Goal: Task Accomplishment & Management: Use online tool/utility

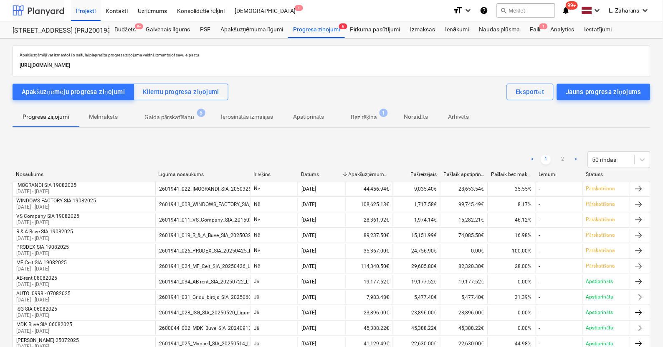
click at [48, 10] on div at bounding box center [39, 10] width 52 height 21
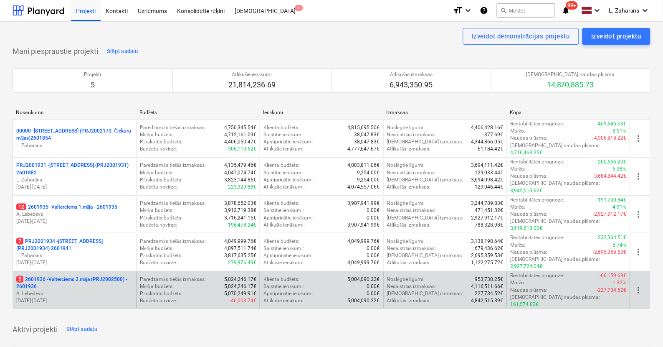
click at [61, 276] on p "5 2601936 - Valterciems 2.māja (PRJ2002500) - 2601936" at bounding box center [74, 283] width 117 height 14
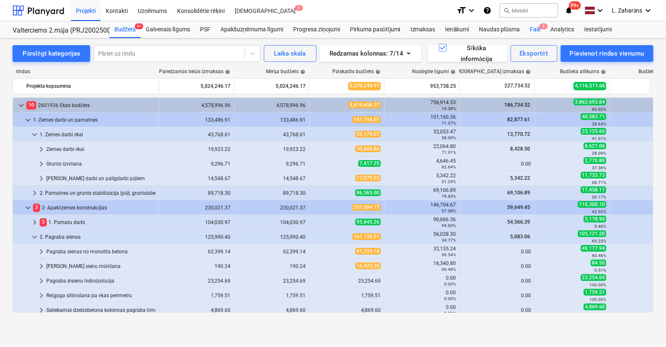
click at [535, 27] on div "Faili 5" at bounding box center [535, 29] width 20 height 17
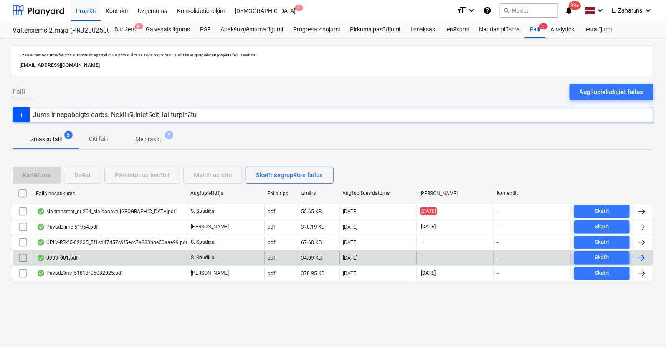
click at [25, 257] on input "checkbox" at bounding box center [22, 257] width 13 height 13
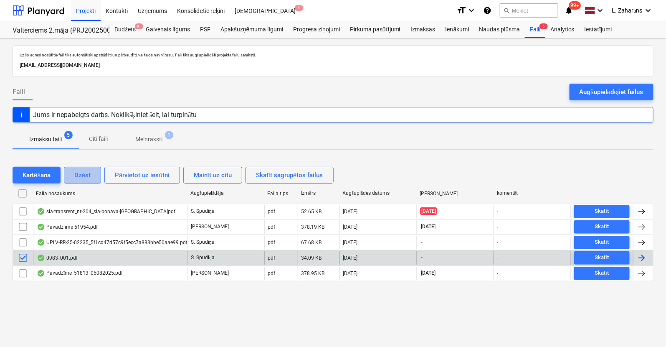
click at [79, 174] on div "Dzēst" at bounding box center [82, 175] width 16 height 11
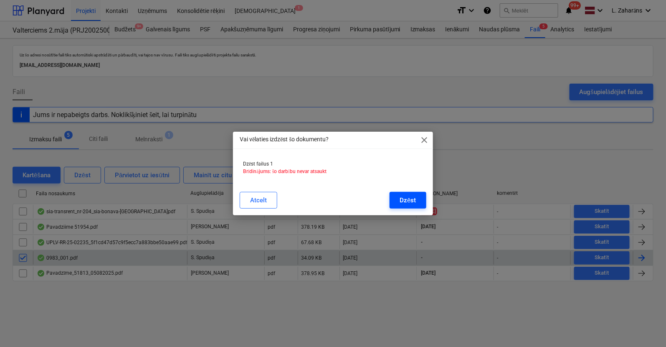
click at [412, 197] on div "Dzēst" at bounding box center [408, 200] width 16 height 11
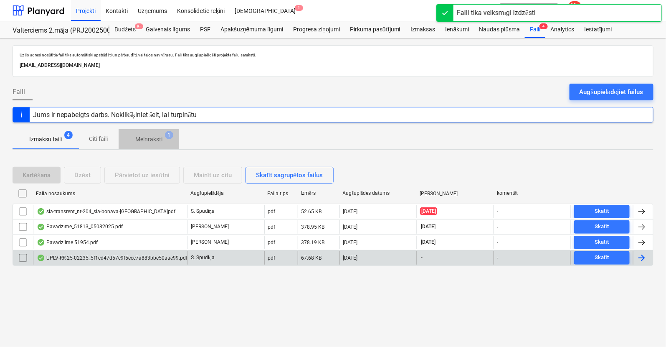
click at [153, 140] on p "Melnraksti" at bounding box center [148, 139] width 27 height 9
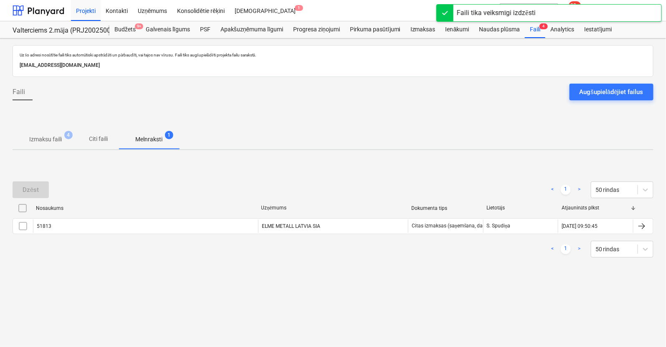
click at [42, 137] on p "Izmaksu faili" at bounding box center [45, 139] width 33 height 9
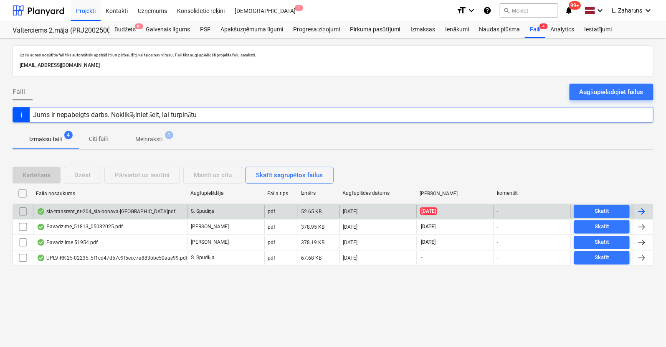
click at [93, 209] on div "sia-transrent_nr-204_sia-bonava-[GEOGRAPHIC_DATA]pdf" at bounding box center [106, 211] width 139 height 7
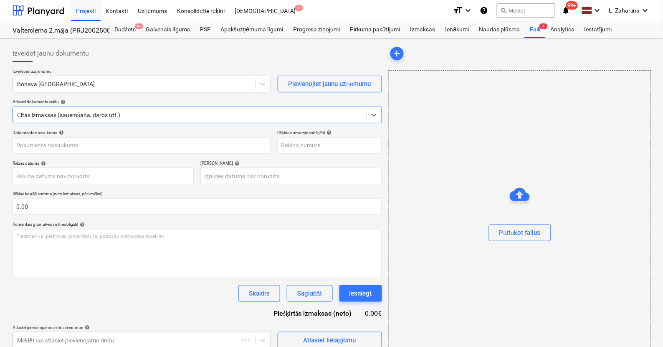
type input "204"
type input "[DATE]"
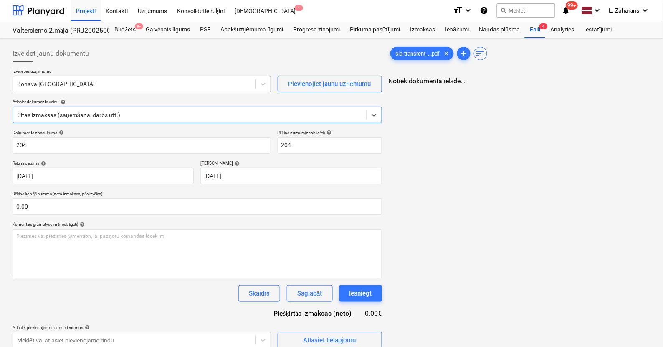
click at [124, 86] on div at bounding box center [134, 84] width 234 height 8
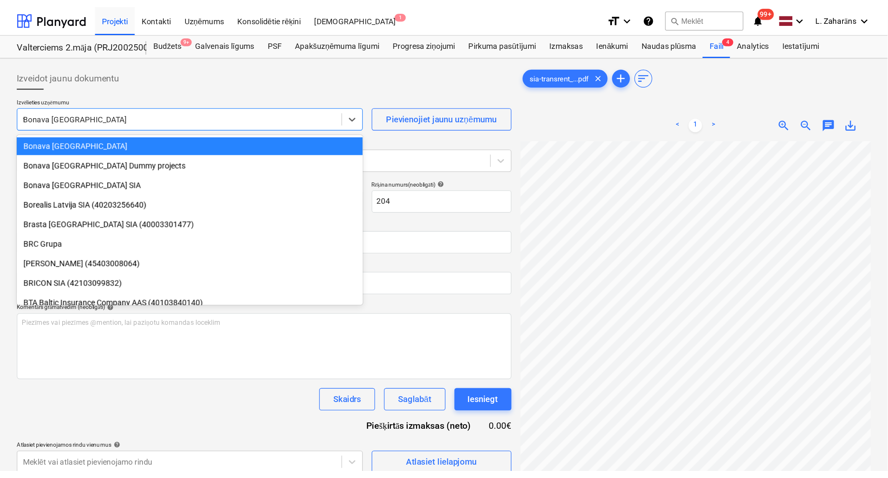
scroll to position [547, 0]
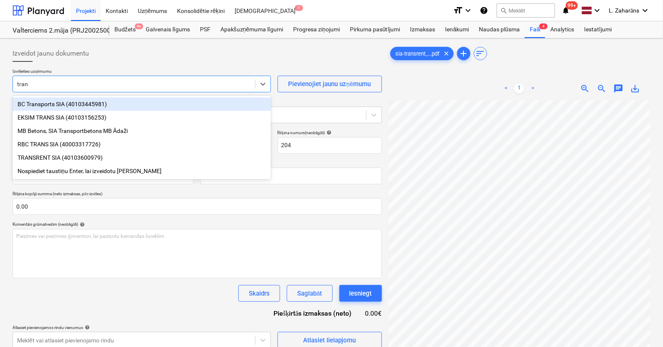
type input "trans"
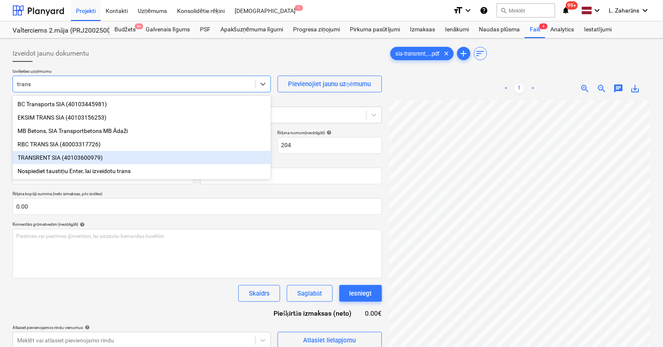
click at [81, 157] on div "TRANSRENT SIA (40103600979)" at bounding box center [142, 157] width 259 height 13
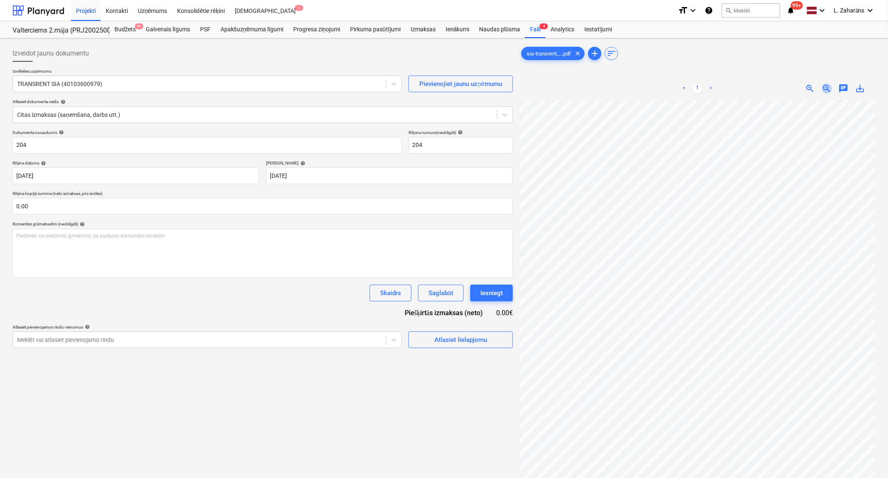
click at [663, 86] on span "zoom_out" at bounding box center [827, 89] width 10 height 10
click at [595, 53] on span "add" at bounding box center [595, 53] width 10 height 10
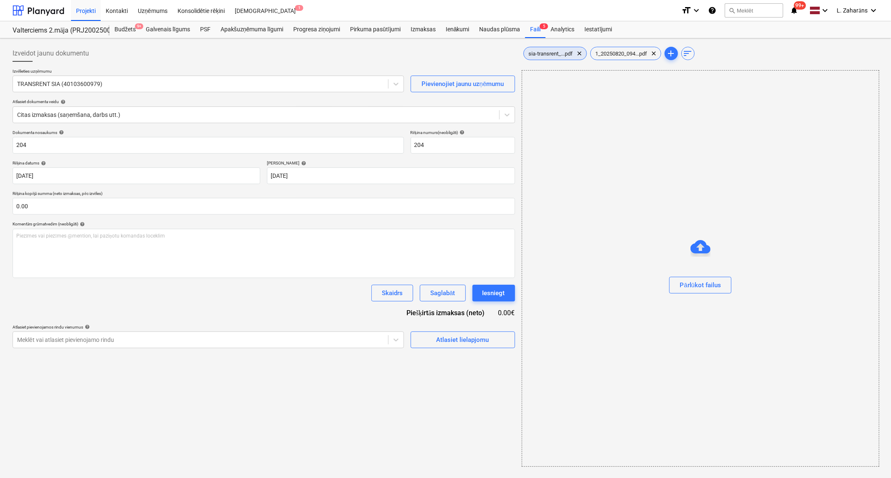
click at [556, 53] on span "sia-transrent_...pdf" at bounding box center [551, 54] width 54 height 6
click at [457, 342] on div "Atlasiet lielapjomu" at bounding box center [460, 340] width 53 height 11
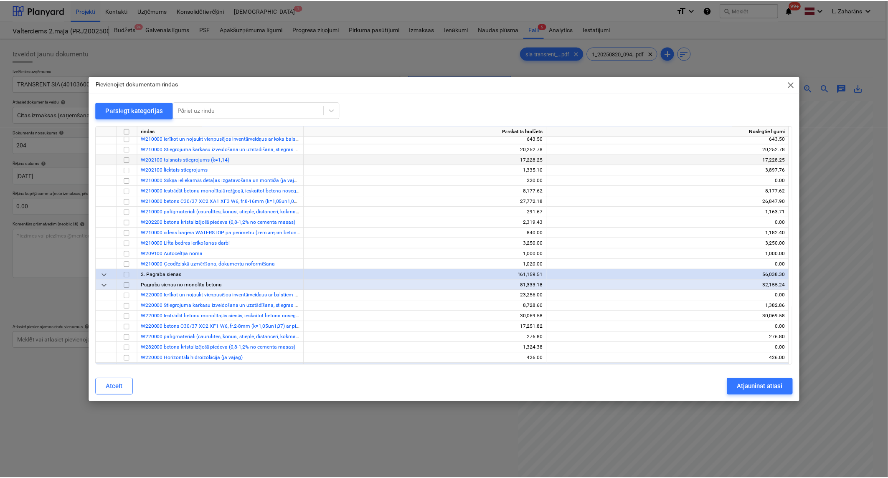
scroll to position [139, 0]
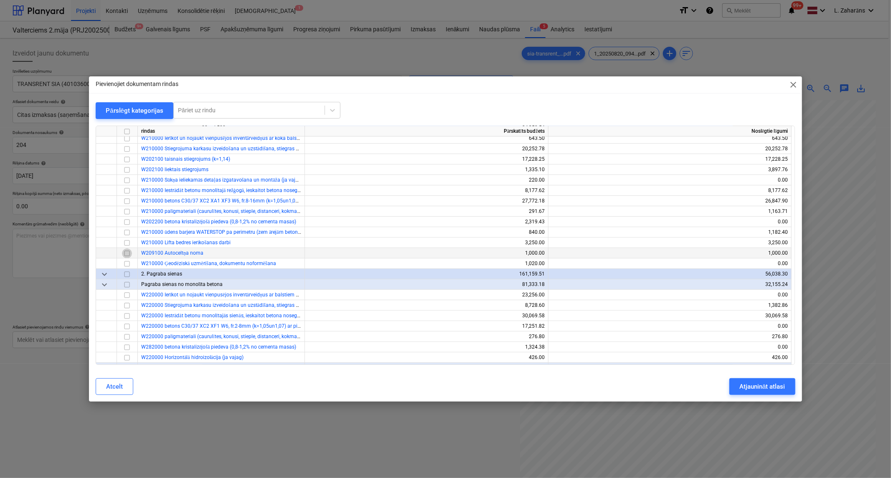
click at [127, 252] on input "checkbox" at bounding box center [127, 254] width 10 height 10
click at [663, 346] on div "Atjaunināt atlasi" at bounding box center [762, 386] width 46 height 11
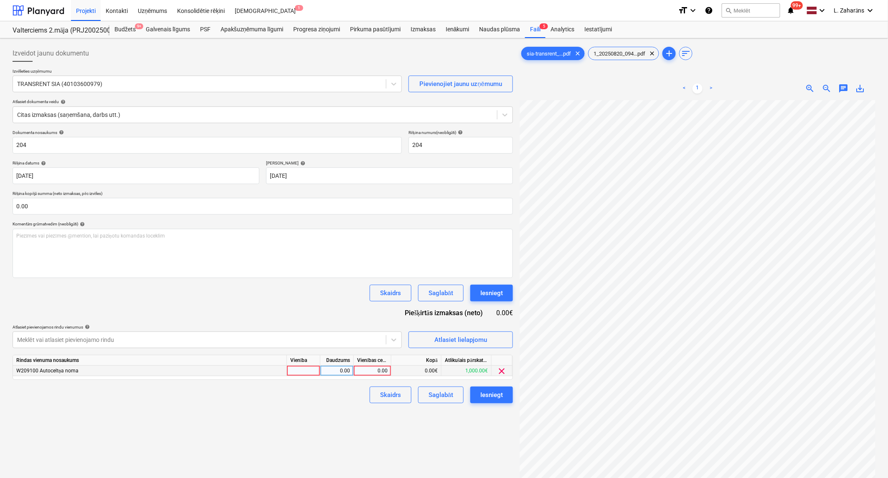
click at [368, 346] on div "0.00" at bounding box center [372, 371] width 30 height 10
type input "600"
click at [494, 346] on div "Iesniegt" at bounding box center [491, 395] width 23 height 11
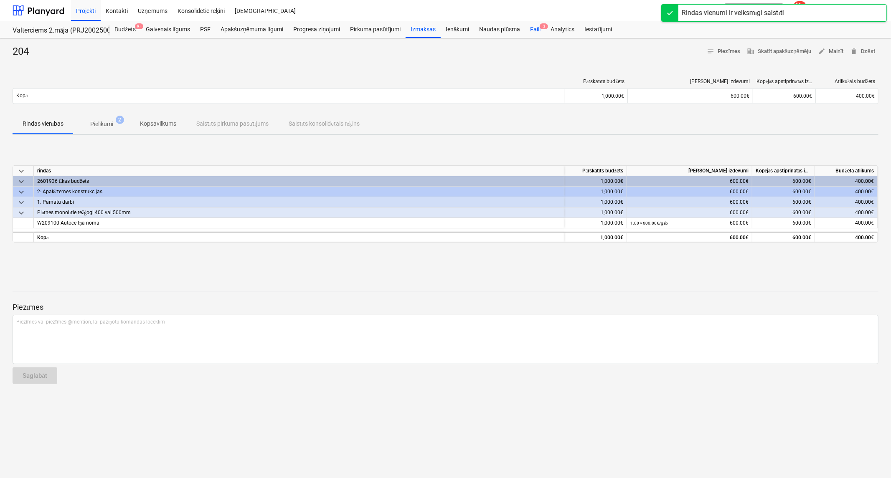
click at [533, 28] on div "Faili 3" at bounding box center [535, 29] width 20 height 17
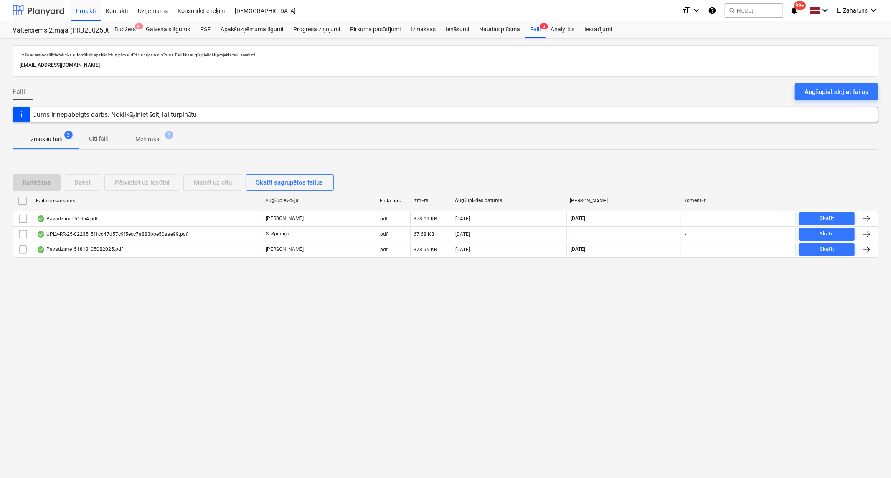
click at [37, 9] on div at bounding box center [39, 10] width 52 height 21
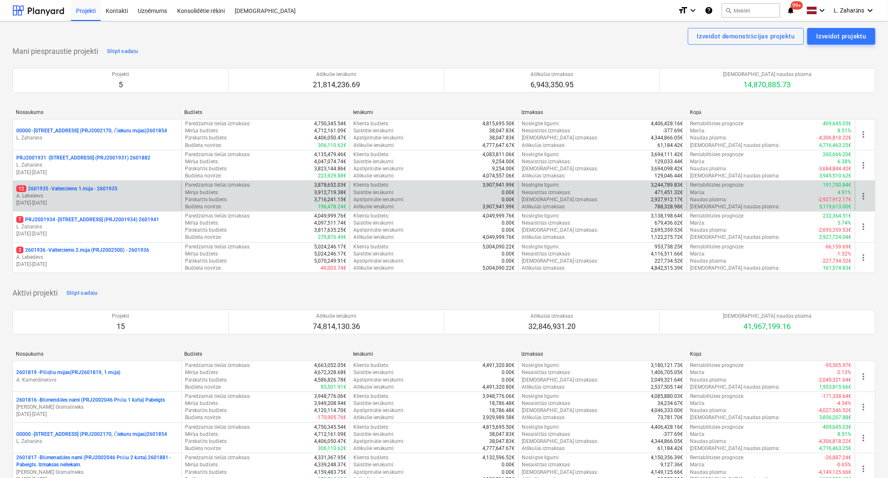
click at [61, 187] on p "12 2601935 - Valterciems 1.māja - 2601935" at bounding box center [66, 188] width 101 height 7
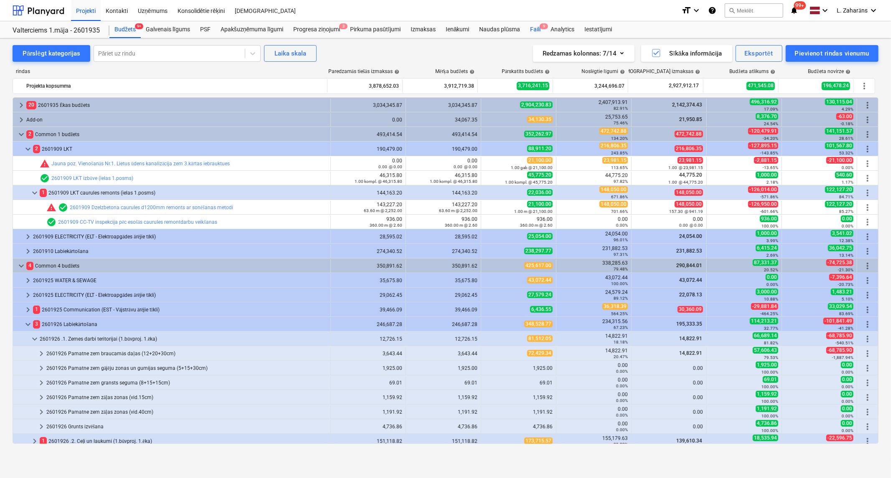
drag, startPoint x: 537, startPoint y: 28, endPoint x: 255, endPoint y: 30, distance: 282.0
click at [537, 28] on div "Faili 9" at bounding box center [535, 29] width 20 height 17
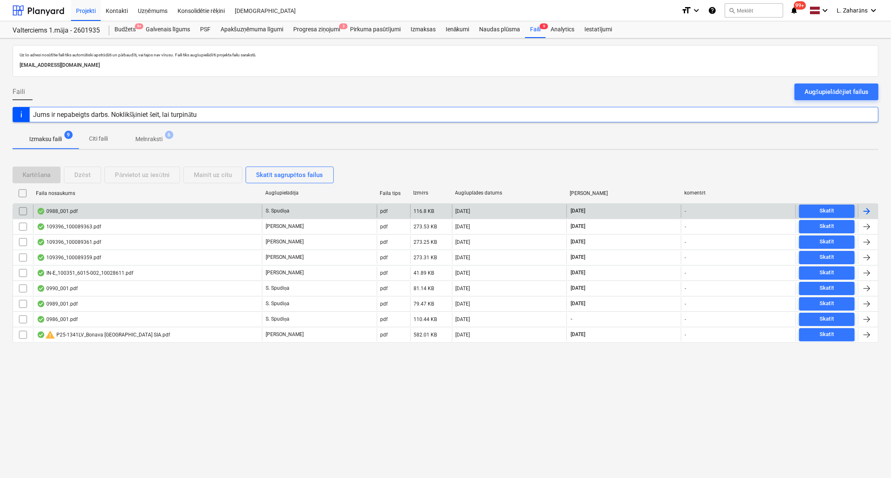
click at [25, 209] on input "checkbox" at bounding box center [22, 211] width 13 height 13
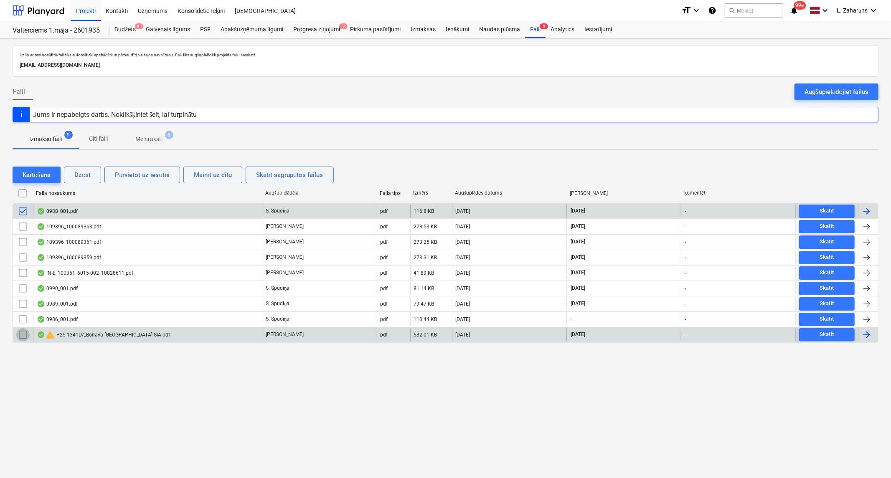
click at [24, 334] on input "checkbox" at bounding box center [22, 334] width 13 height 13
click at [23, 211] on input "checkbox" at bounding box center [22, 211] width 13 height 13
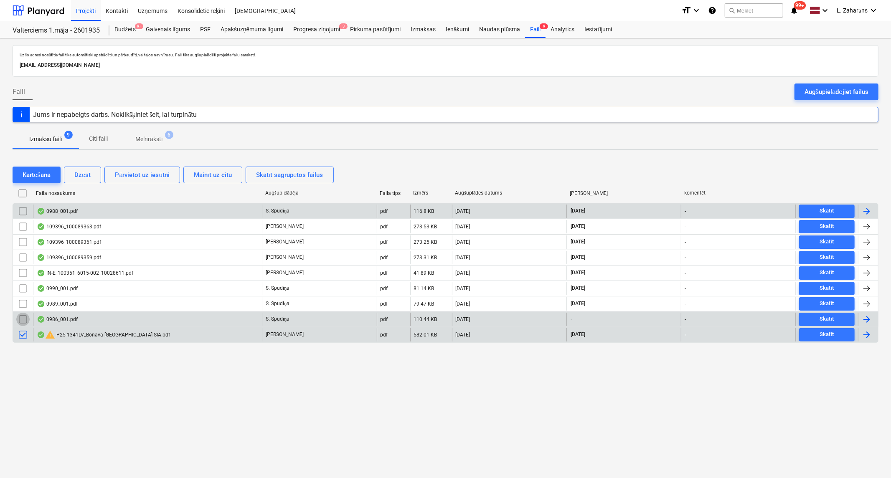
click at [26, 319] on input "checkbox" at bounding box center [22, 319] width 13 height 13
click at [76, 173] on div "Dzēst" at bounding box center [82, 175] width 16 height 11
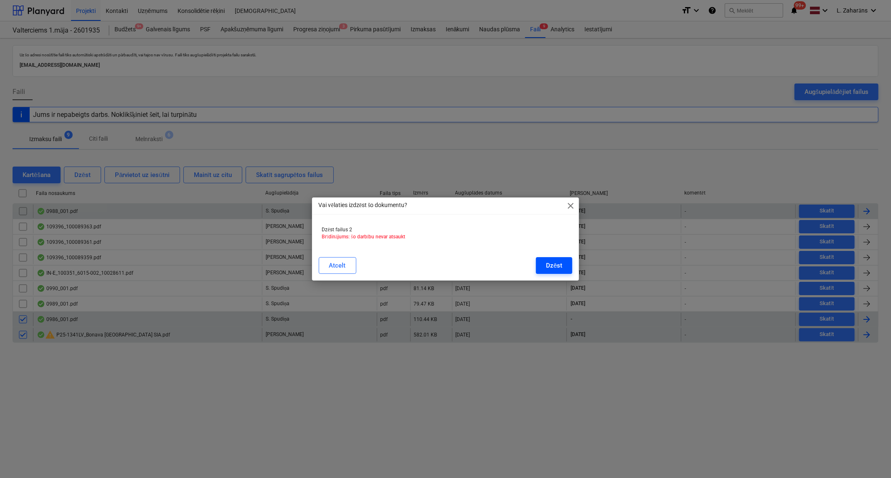
click at [552, 263] on div "Dzēst" at bounding box center [554, 265] width 16 height 11
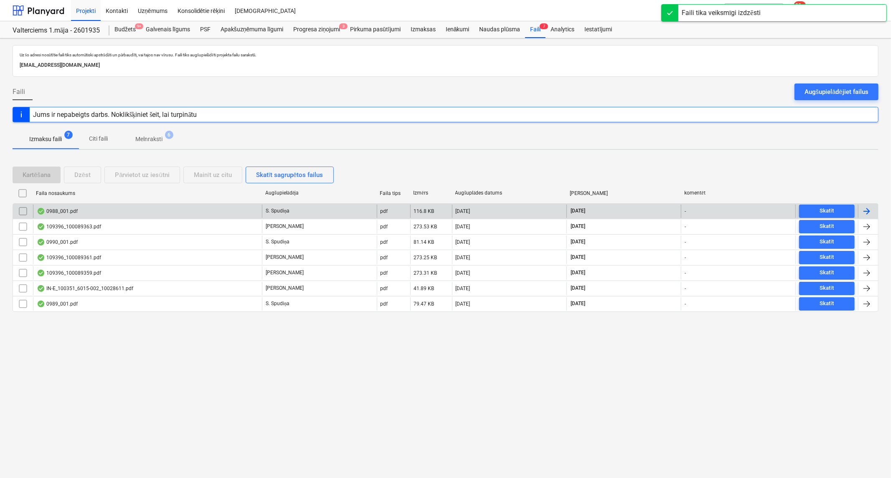
click at [153, 137] on p "Melnraksti" at bounding box center [148, 139] width 27 height 9
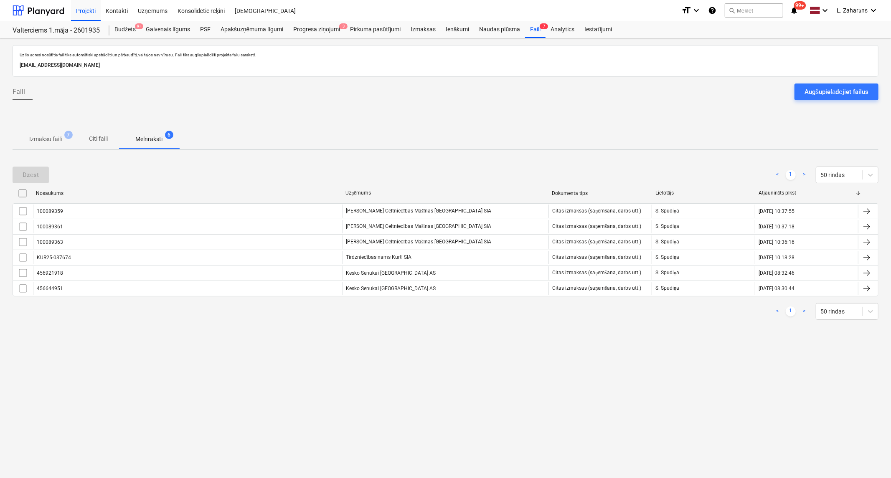
click at [40, 135] on p "Izmaksu faili" at bounding box center [45, 139] width 33 height 9
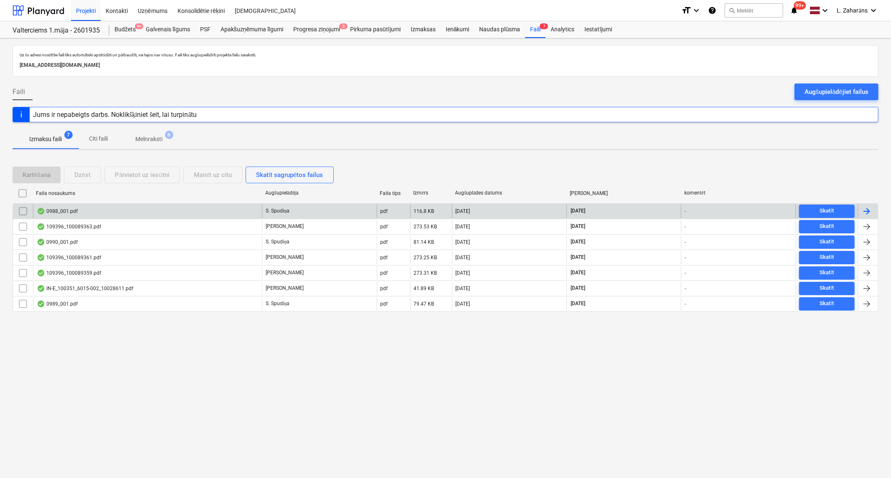
click at [56, 213] on div "0988_001.pdf" at bounding box center [57, 211] width 41 height 7
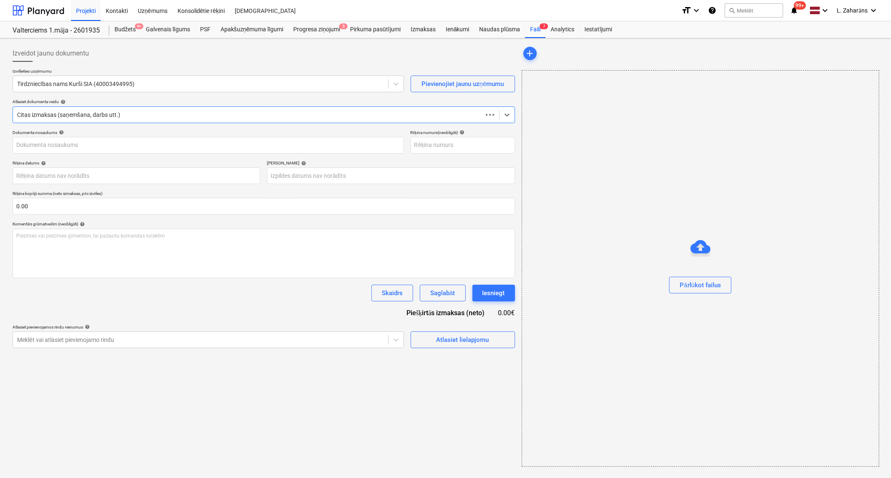
type input "KUR25-037674"
type input "[DATE]"
drag, startPoint x: 533, startPoint y: 28, endPoint x: 523, endPoint y: 31, distance: 10.2
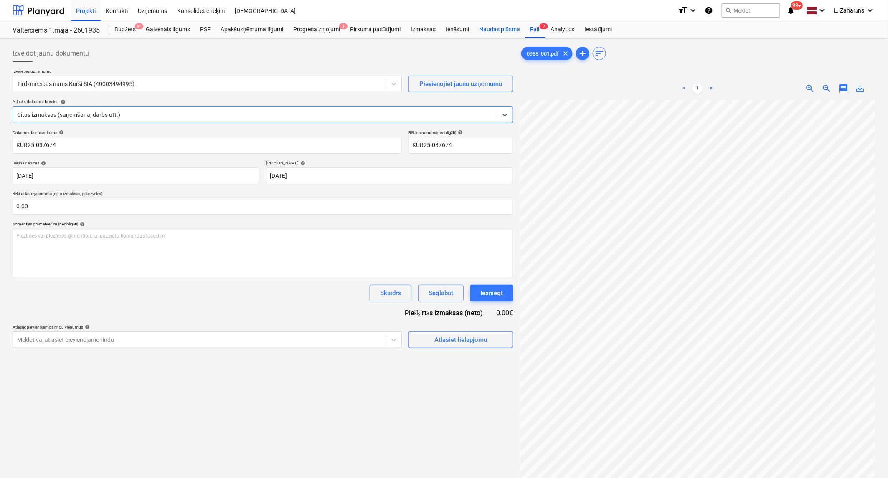
click at [533, 28] on div "Faili 7" at bounding box center [535, 29] width 20 height 17
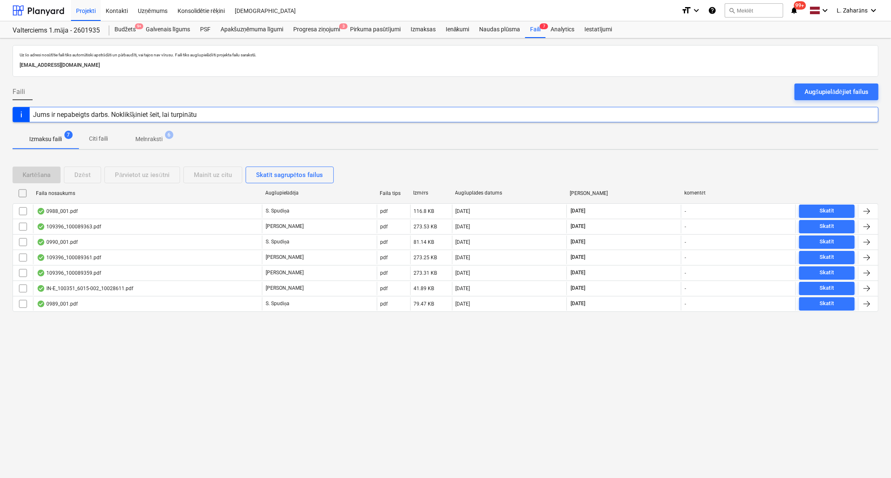
click at [143, 139] on p "Melnraksti" at bounding box center [148, 139] width 27 height 9
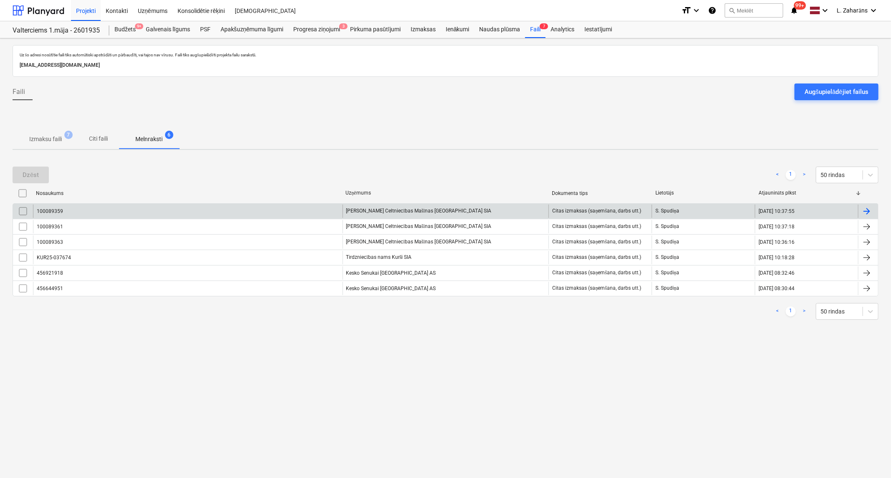
click at [112, 211] on div "100089359" at bounding box center [188, 211] width 310 height 13
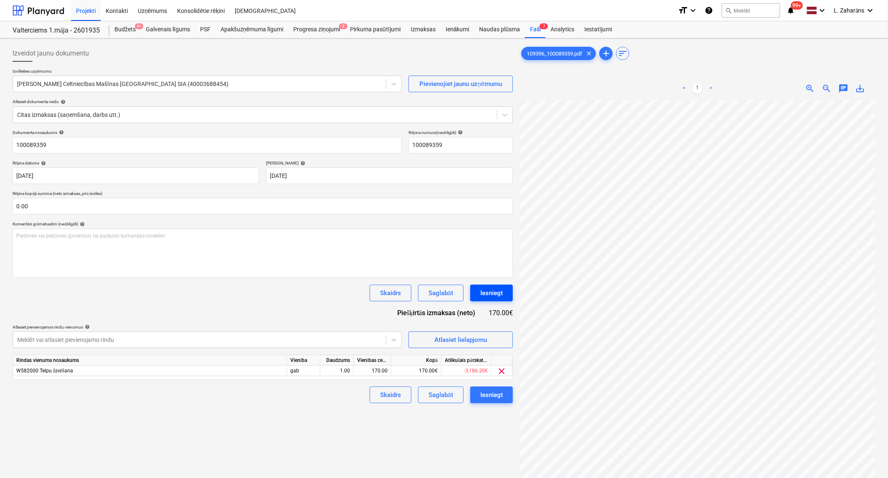
click at [495, 293] on div "Iesniegt" at bounding box center [491, 293] width 23 height 11
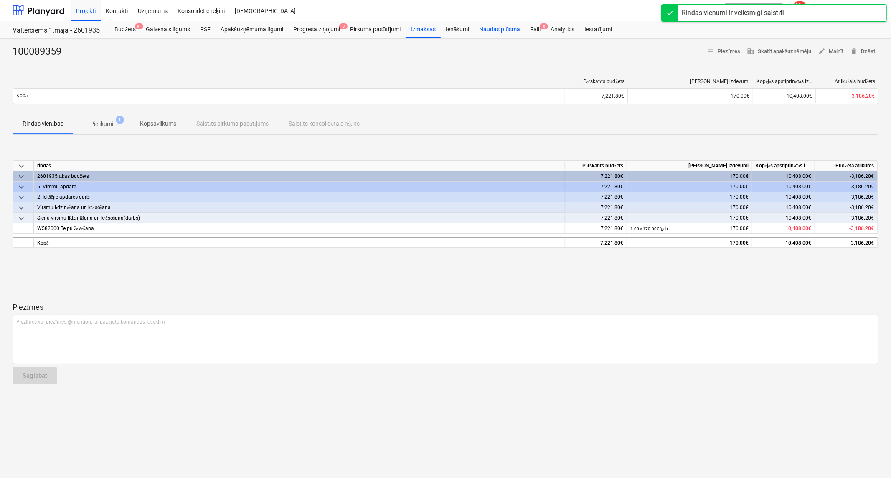
click at [534, 27] on div "Faili 6" at bounding box center [535, 29] width 20 height 17
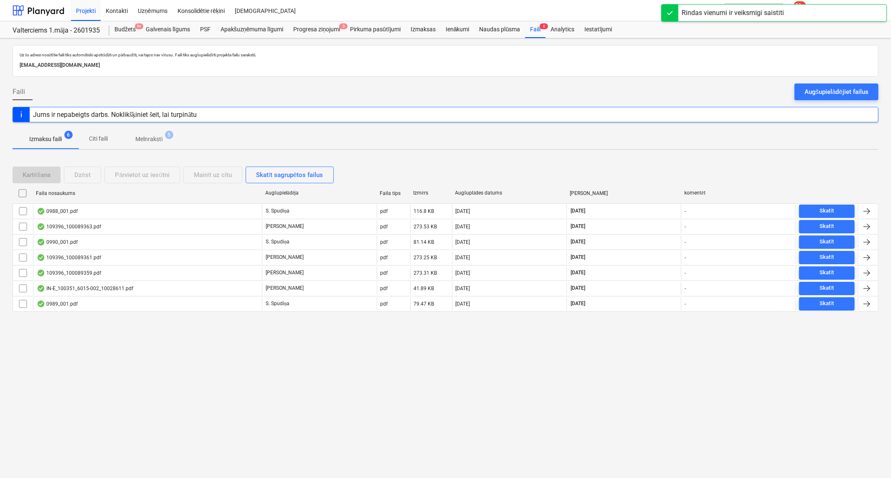
click at [154, 138] on p "Melnraksti" at bounding box center [148, 139] width 27 height 9
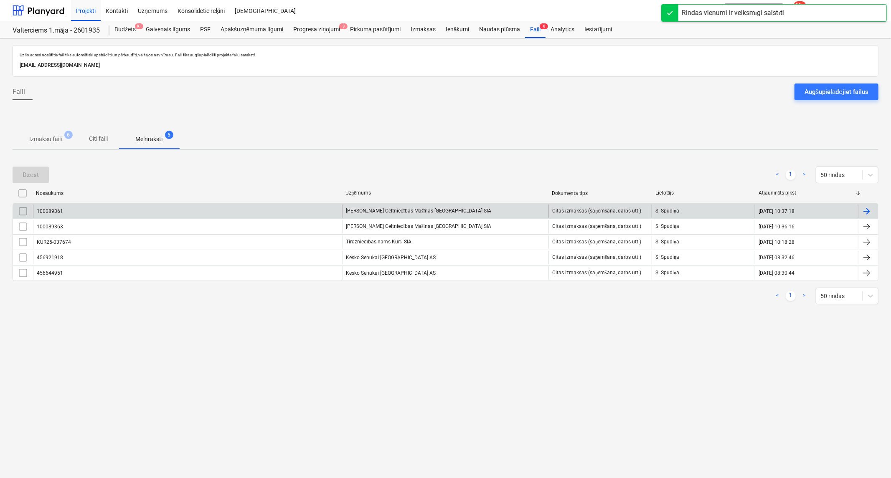
click at [111, 211] on div "100089361" at bounding box center [188, 211] width 310 height 13
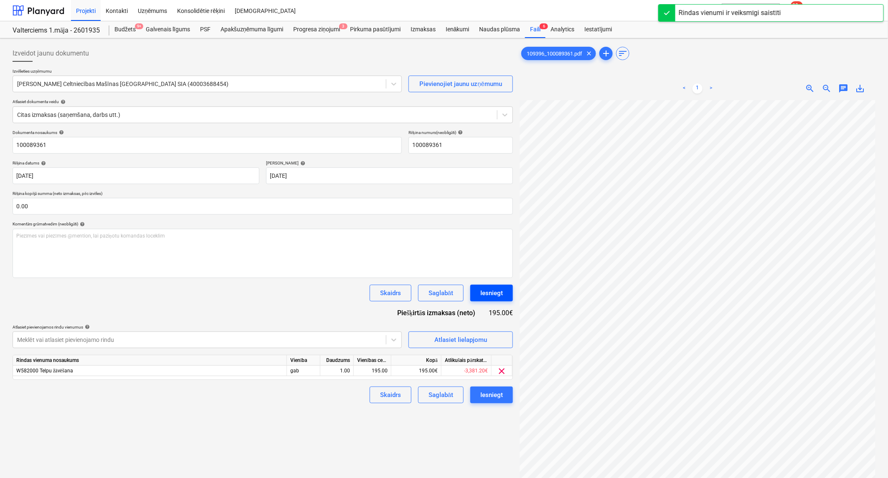
click at [495, 295] on div "Iesniegt" at bounding box center [491, 293] width 23 height 11
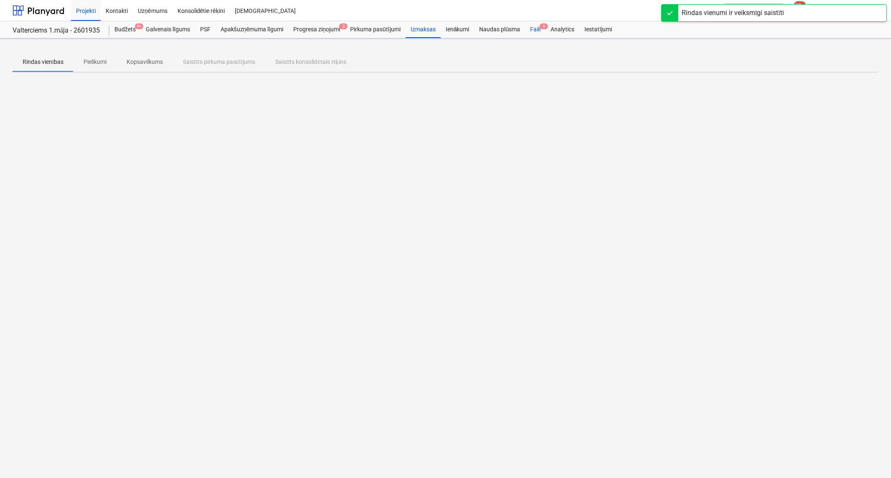
click at [533, 33] on div "Faili 6" at bounding box center [535, 29] width 20 height 17
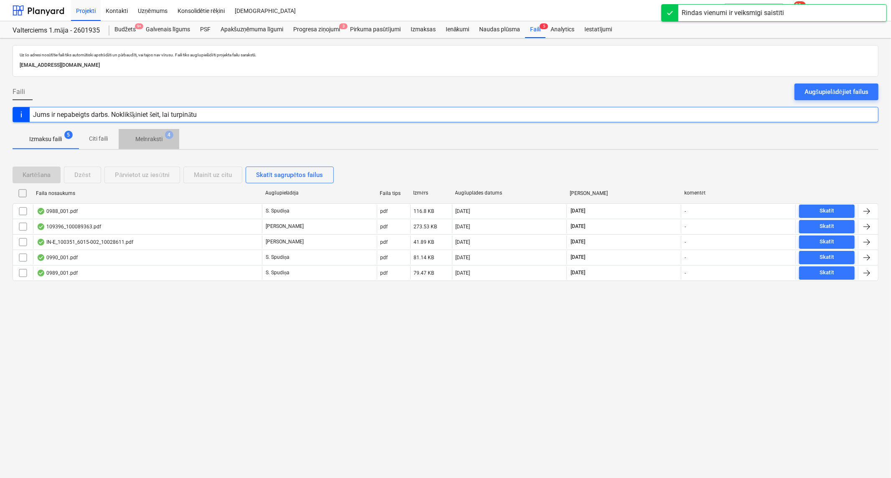
click at [156, 139] on p "Melnraksti" at bounding box center [148, 139] width 27 height 9
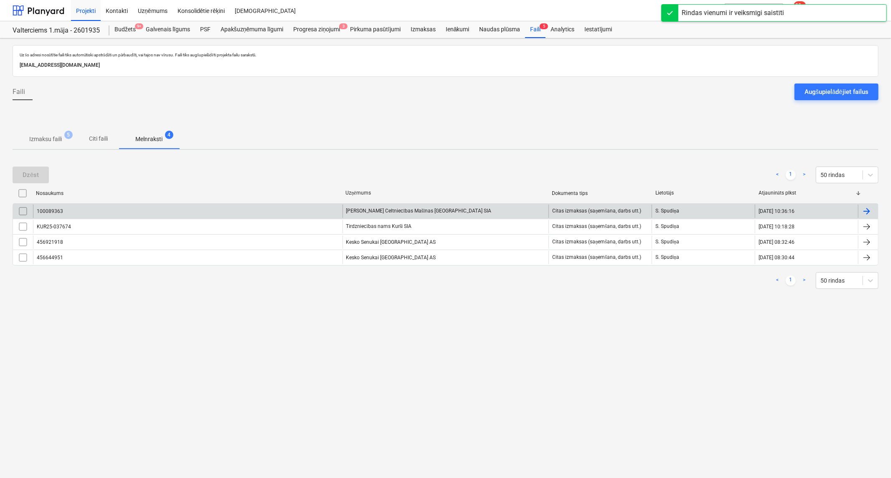
click at [104, 213] on div "100089363" at bounding box center [188, 211] width 310 height 13
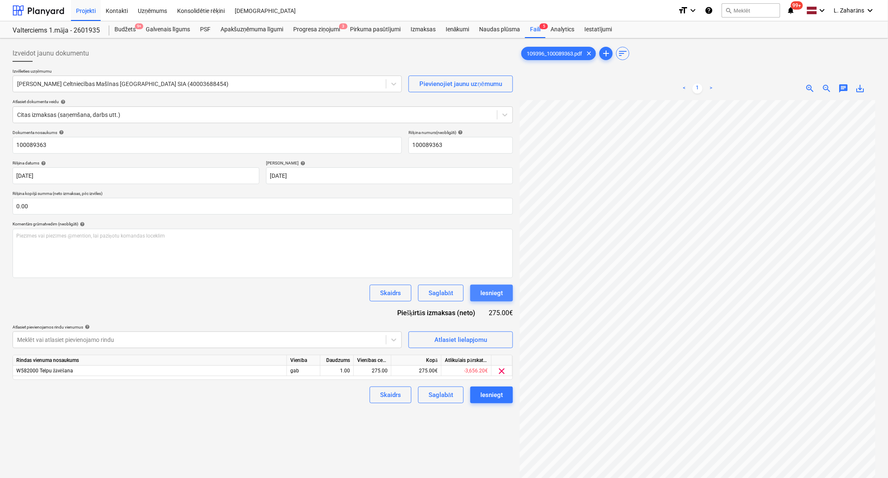
click at [494, 287] on button "Iesniegt" at bounding box center [491, 293] width 43 height 17
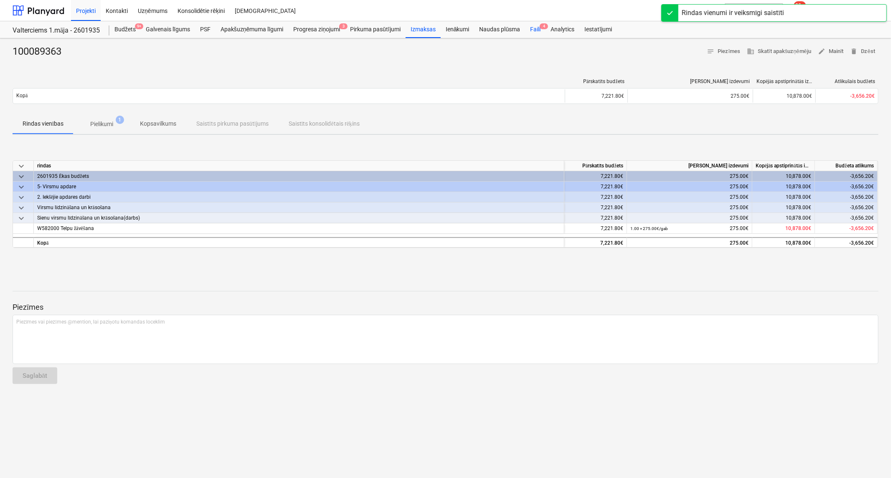
click at [537, 24] on div "Faili 4" at bounding box center [535, 29] width 20 height 17
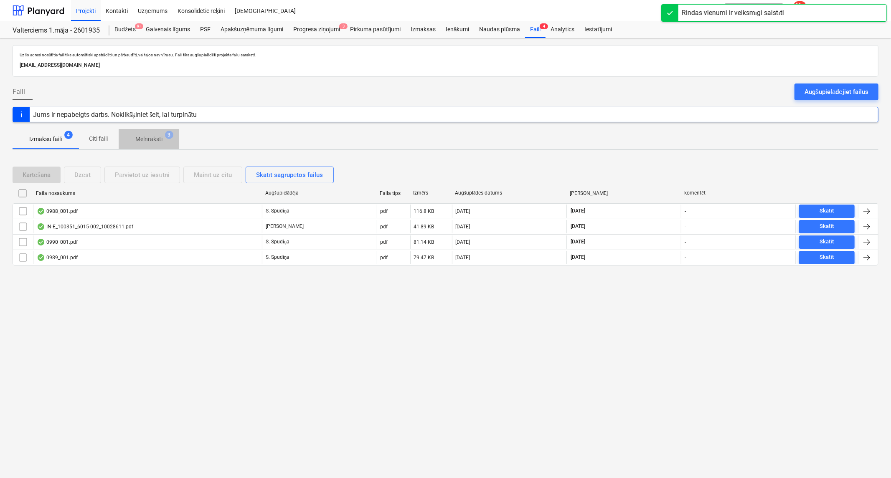
click at [155, 134] on span "Melnraksti 3" at bounding box center [149, 139] width 61 height 15
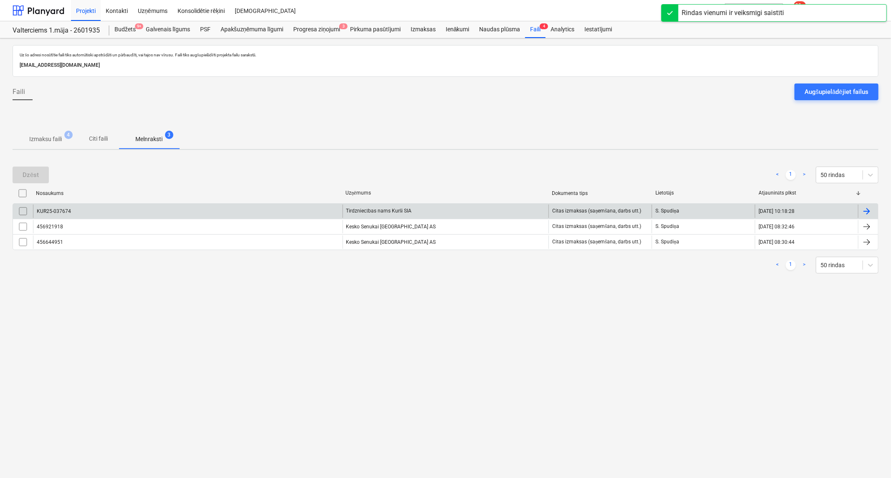
click at [114, 203] on div "KUR25-037674 Tirdzniecības nams Kurši SIA Citas izmaksas (saņemšana, darbs utt.…" at bounding box center [446, 210] width 866 height 15
click at [120, 210] on div "KUR25-037674" at bounding box center [188, 211] width 310 height 13
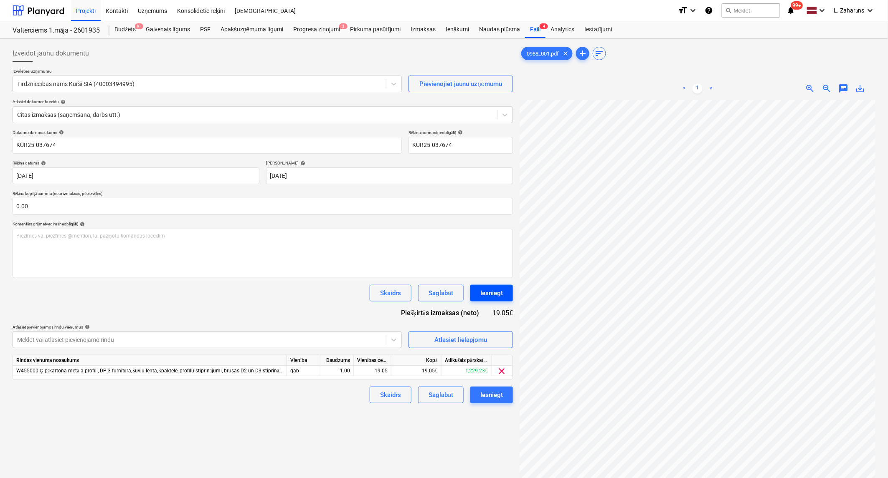
click at [505, 294] on button "Iesniegt" at bounding box center [491, 293] width 43 height 17
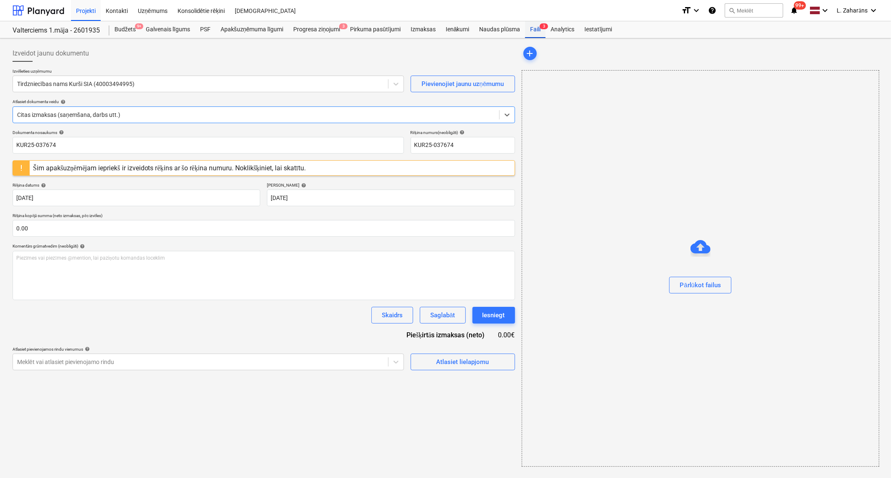
click at [532, 28] on div "Faili 3" at bounding box center [535, 29] width 20 height 17
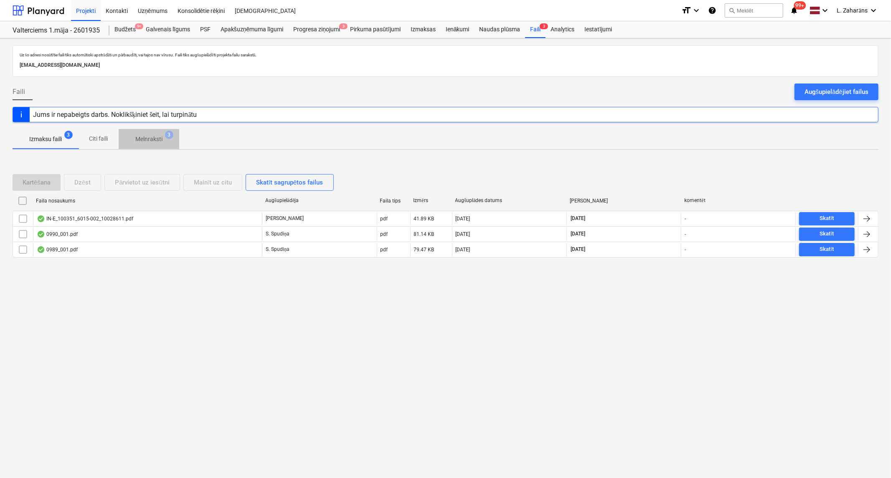
click at [146, 139] on p "Melnraksti" at bounding box center [148, 139] width 27 height 9
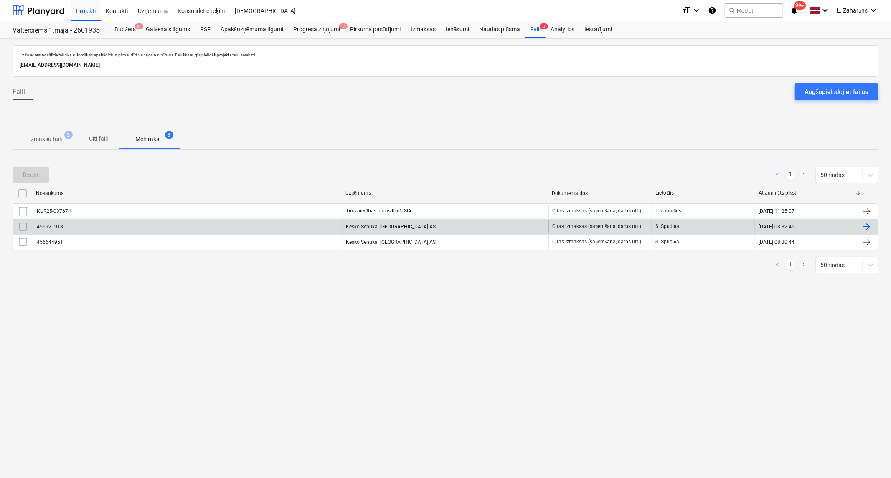
click at [136, 229] on div "456921918" at bounding box center [188, 226] width 310 height 13
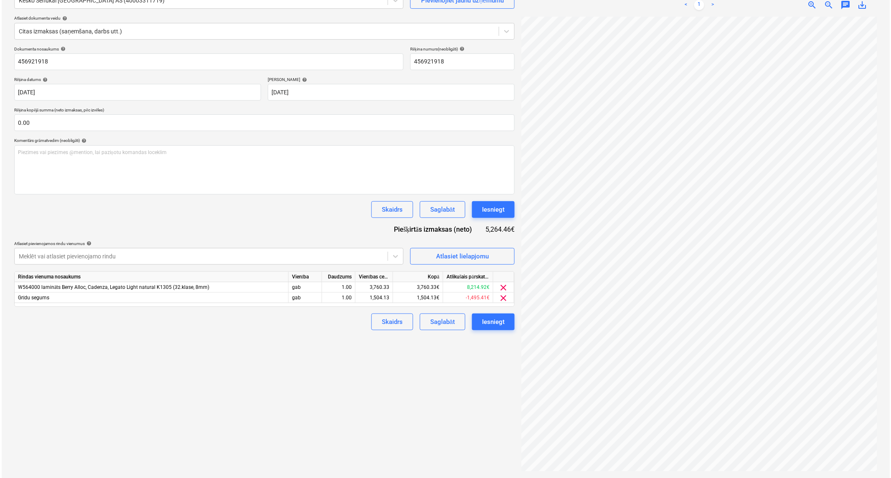
scroll to position [147, 83]
click at [492, 228] on div "5,264.46€" at bounding box center [498, 230] width 29 height 10
copy div "5,264.46"
click at [371, 287] on div "3,760.33" at bounding box center [372, 287] width 30 height 10
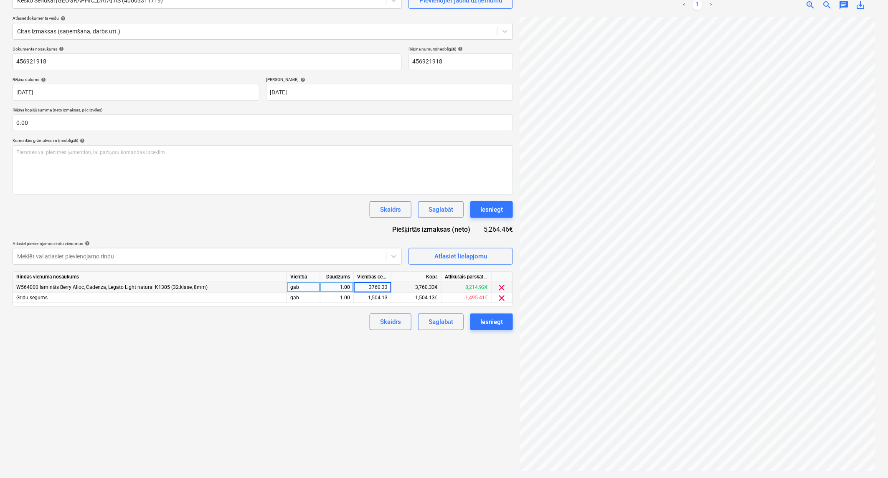
click at [371, 287] on input "3760.33" at bounding box center [372, 287] width 37 height 10
type input "5,264.46"
click at [368, 300] on div "1,504.13" at bounding box center [372, 298] width 30 height 10
click at [500, 297] on span "clear" at bounding box center [502, 298] width 10 height 10
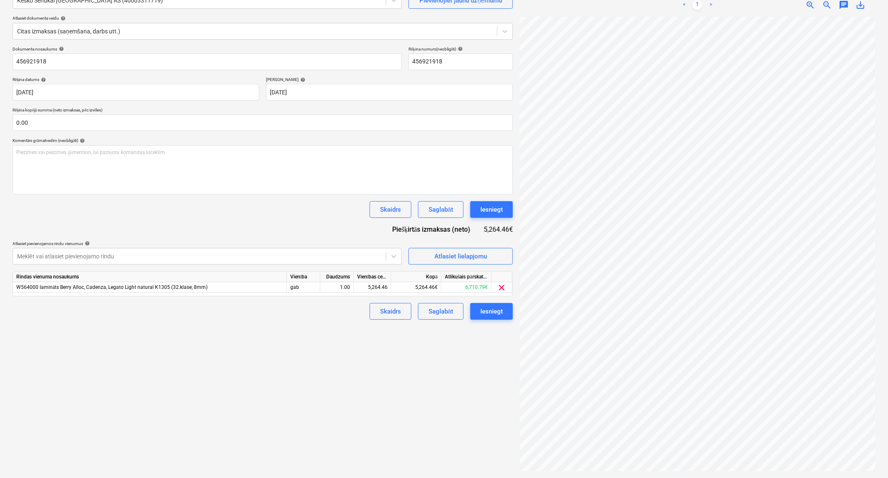
click at [311, 337] on div "Izveidot jaunu dokumentu Izvēlieties uzņēmumu Kesko Senukai [GEOGRAPHIC_DATA] A…" at bounding box center [262, 216] width 507 height 517
click at [489, 314] on div "Iesniegt" at bounding box center [491, 311] width 23 height 11
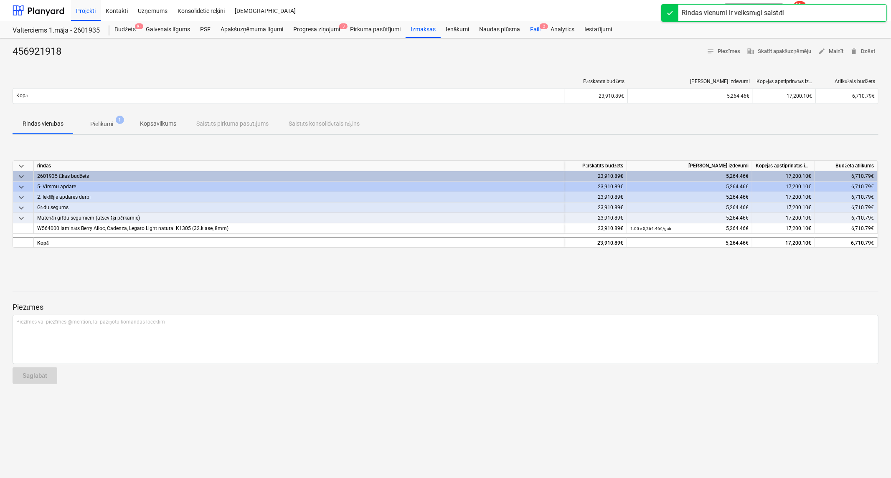
click at [532, 28] on div "Faili 2" at bounding box center [535, 29] width 20 height 17
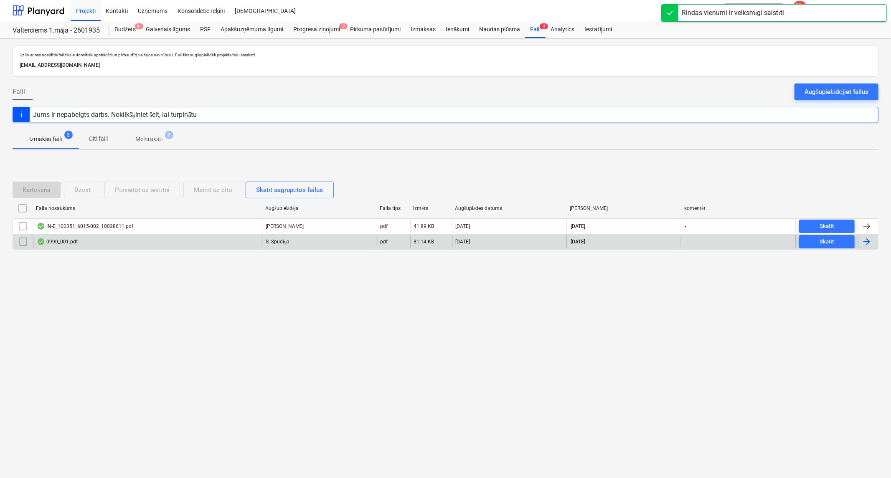
click at [118, 241] on div "0990_001.pdf" at bounding box center [147, 241] width 229 height 13
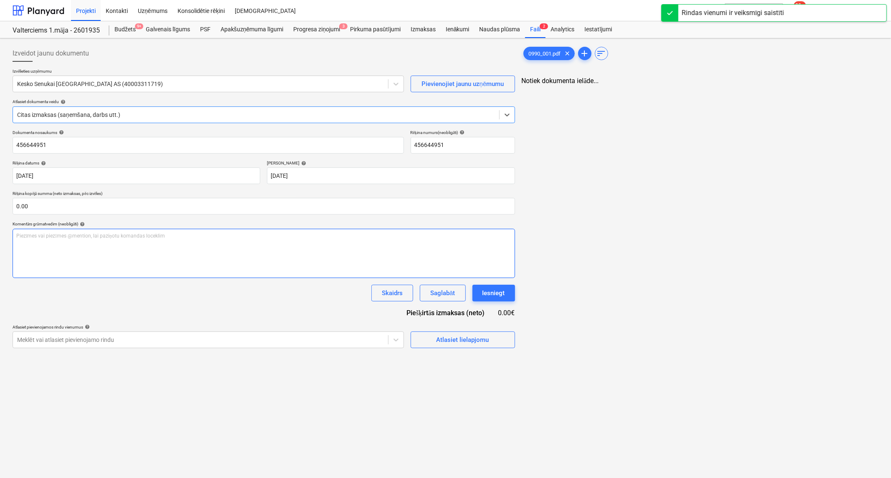
type input "456644951"
type input "[DATE]"
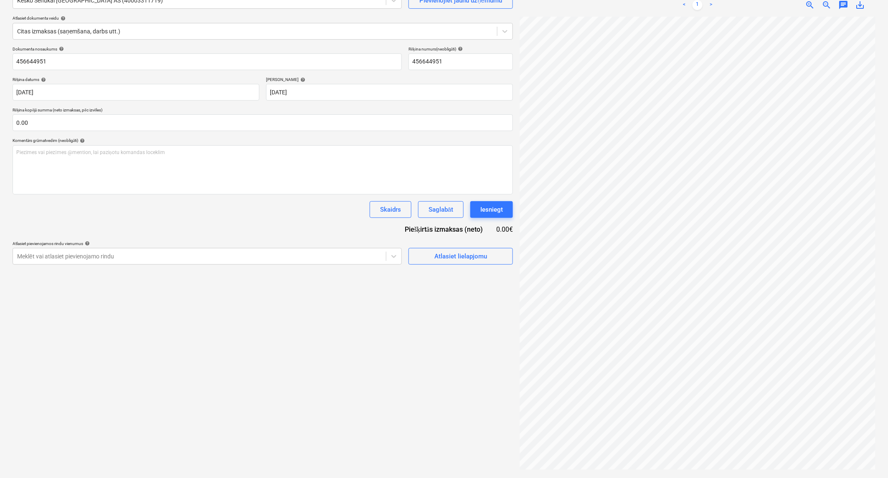
scroll to position [165, 83]
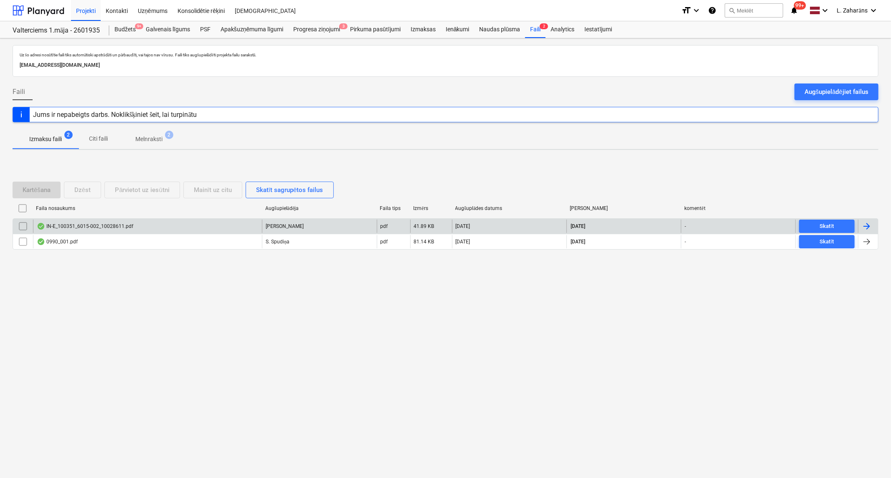
click at [137, 230] on div "IN-E_100351_6015-002_10028611.pdf" at bounding box center [147, 226] width 229 height 13
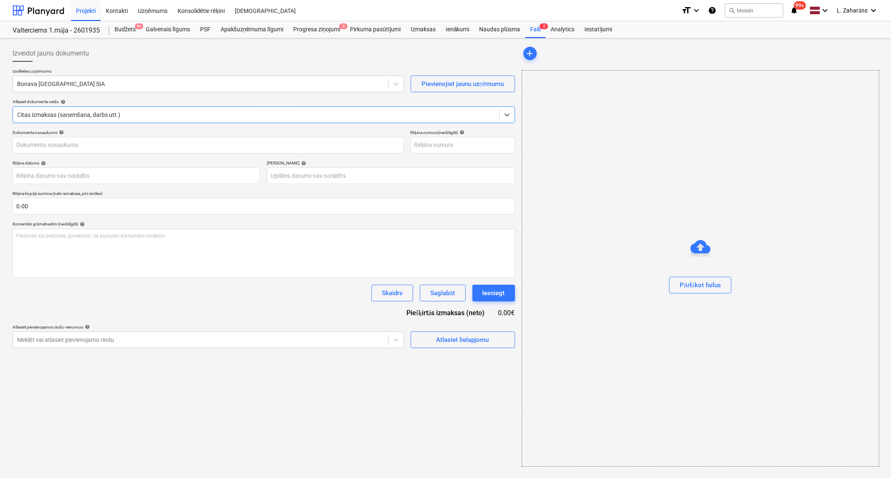
type input "10028611"
type input "[DATE]"
click at [531, 30] on div "Faili 2" at bounding box center [535, 29] width 20 height 17
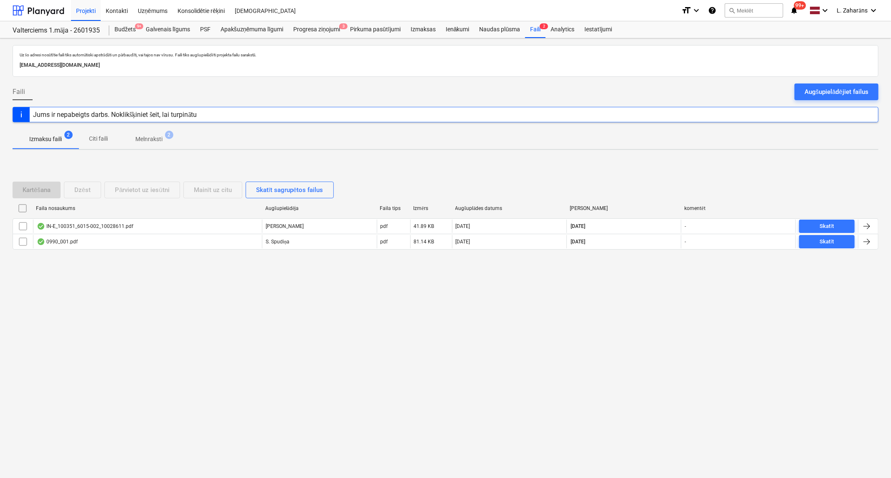
click at [158, 141] on p "Melnraksti" at bounding box center [148, 139] width 27 height 9
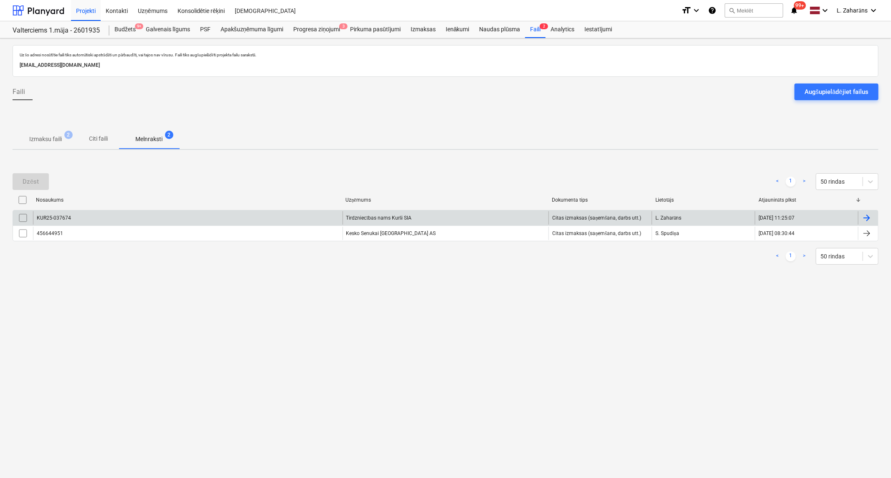
click at [109, 218] on div "KUR25-037674" at bounding box center [188, 217] width 310 height 13
click at [23, 218] on input "checkbox" at bounding box center [22, 217] width 13 height 13
click at [36, 184] on div "Dzēst" at bounding box center [31, 181] width 16 height 11
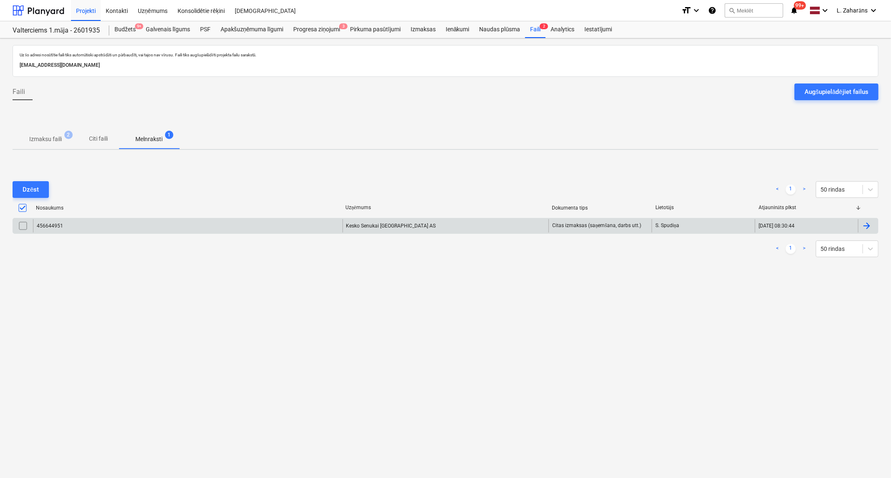
click at [49, 135] on p "Izmaksu faili" at bounding box center [45, 139] width 33 height 9
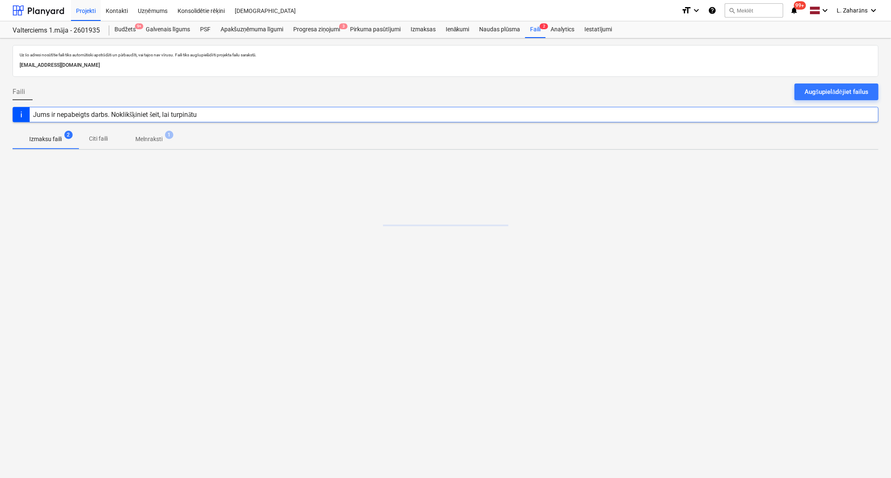
click at [160, 135] on p "Melnraksti" at bounding box center [148, 139] width 27 height 9
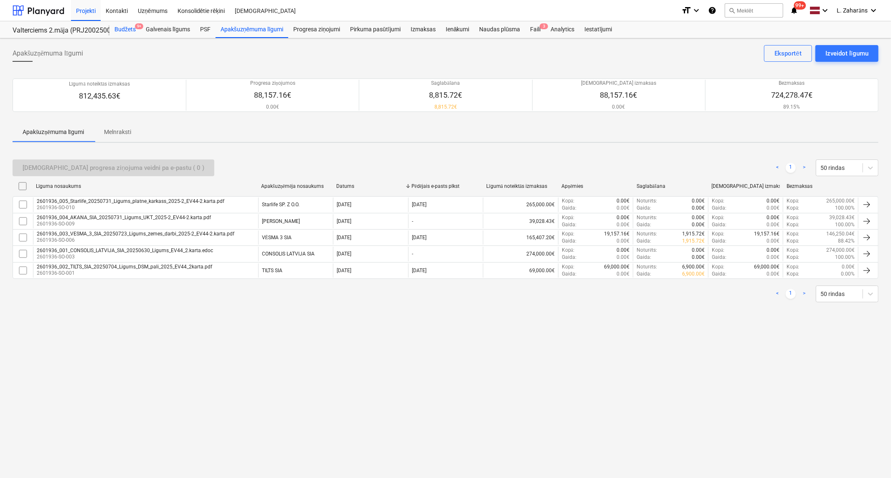
click at [123, 25] on div "Budžets 9+" at bounding box center [124, 29] width 31 height 17
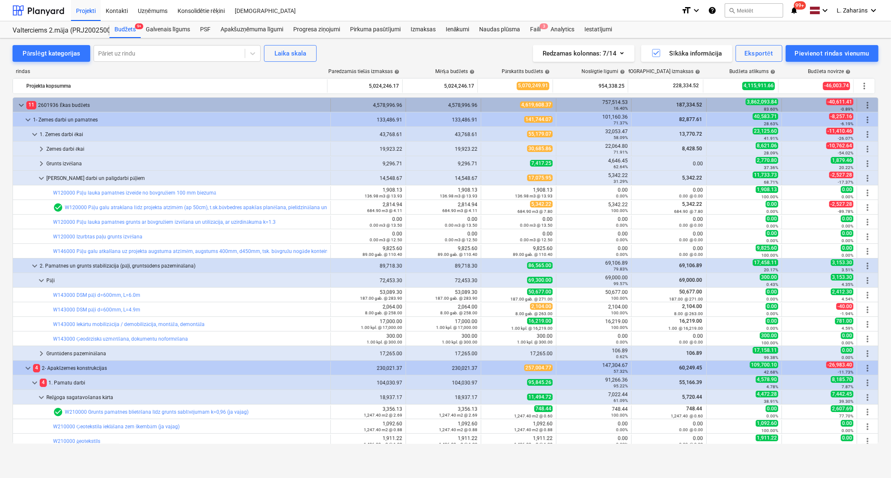
click at [21, 104] on span "keyboard_arrow_down" at bounding box center [21, 105] width 10 height 10
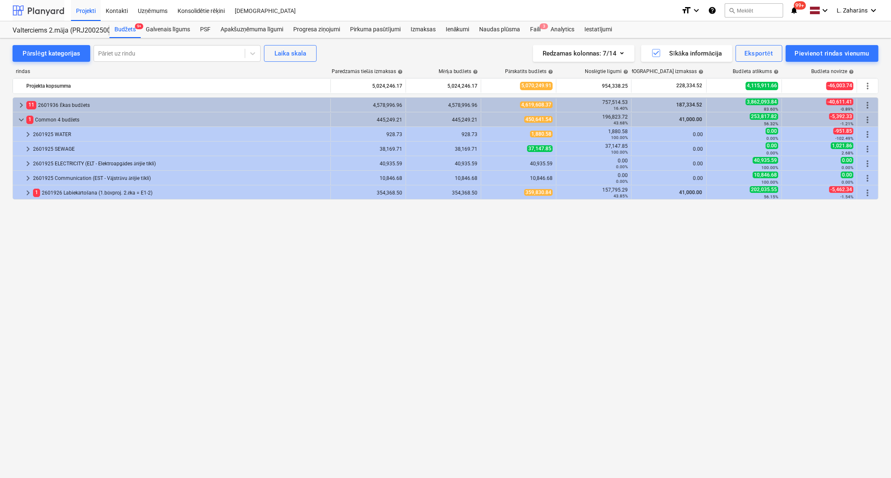
click at [43, 10] on div at bounding box center [39, 10] width 52 height 21
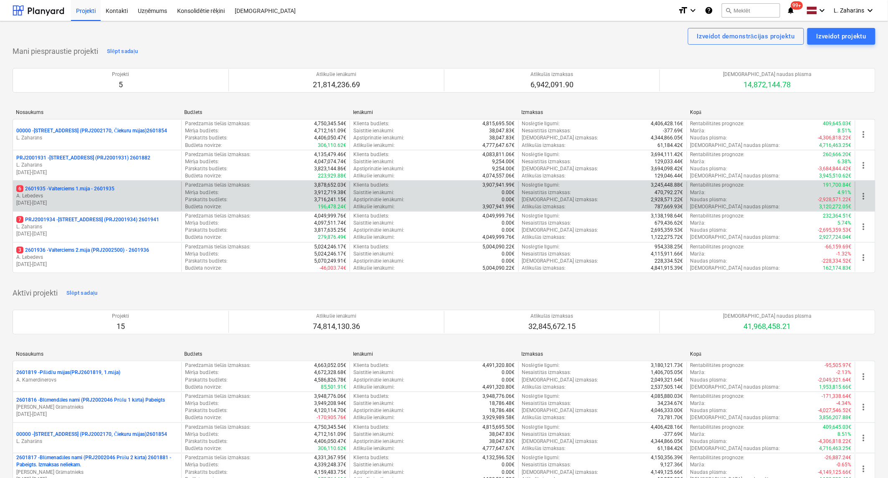
click at [50, 188] on p "6 2601935 - Valterciems 1.māja - 2601935" at bounding box center [65, 188] width 98 height 7
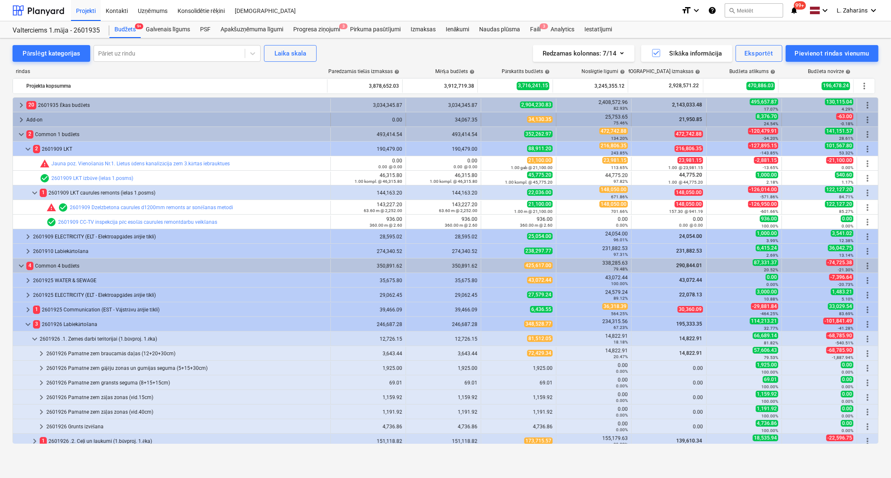
click at [20, 118] on span "keyboard_arrow_right" at bounding box center [21, 120] width 10 height 10
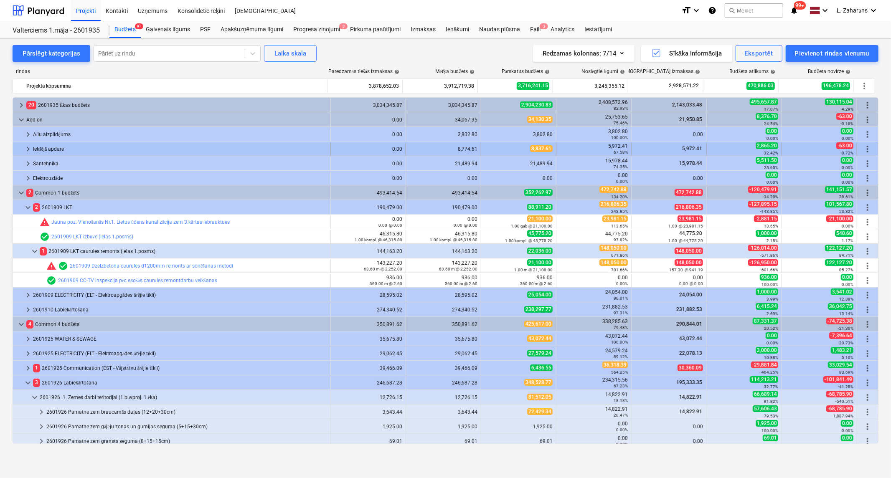
click at [28, 147] on span "keyboard_arrow_right" at bounding box center [28, 149] width 10 height 10
